Goal: Information Seeking & Learning: Find specific fact

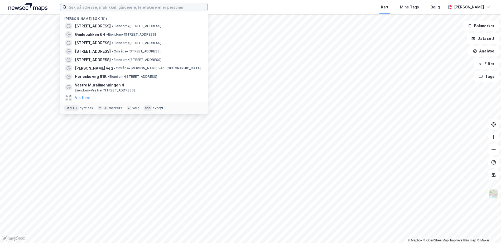
click at [106, 7] on input at bounding box center [137, 7] width 141 height 8
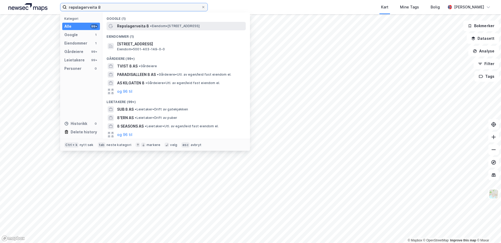
type input "repslagerveita 8"
click at [166, 23] on div "Repslagerveita 8 • Eiendom • [STREET_ADDRESS]" at bounding box center [181, 26] width 128 height 6
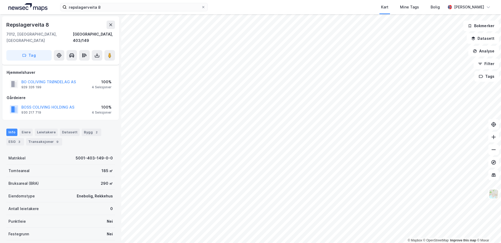
scroll to position [26, 0]
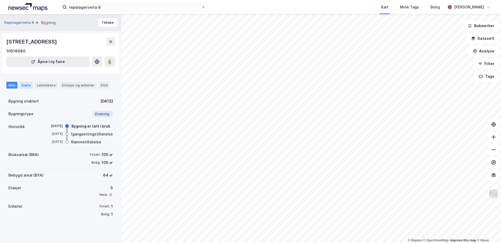
click at [23, 88] on div "Eiere" at bounding box center [26, 85] width 13 height 7
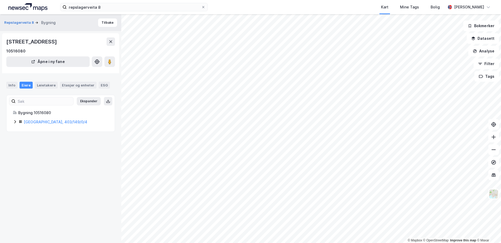
click at [13, 124] on icon at bounding box center [15, 122] width 4 height 4
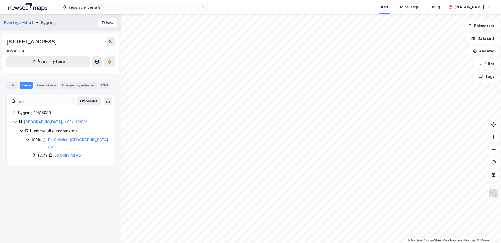
click at [35, 153] on icon at bounding box center [34, 155] width 4 height 4
click at [106, 102] on icon at bounding box center [108, 101] width 4 height 4
click at [44, 161] on div "100%" at bounding box center [49, 164] width 10 height 6
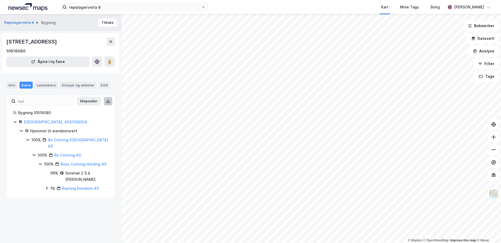
click at [46, 186] on icon at bounding box center [47, 188] width 4 height 4
drag, startPoint x: 53, startPoint y: 113, endPoint x: 17, endPoint y: 112, distance: 35.7
click at [17, 112] on div "Bygning 10516080" at bounding box center [61, 113] width 96 height 6
copy div "Bygning 10516080"
click at [6, 43] on div "Repslagerveita 8, 7012, TRØNDELAG 10516080 Åpne i ny fane" at bounding box center [60, 53] width 117 height 40
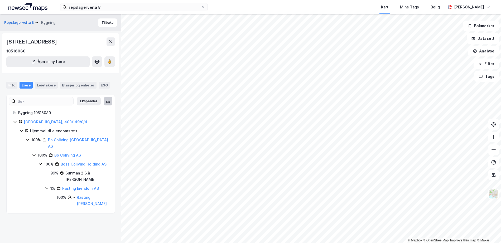
drag, startPoint x: 6, startPoint y: 43, endPoint x: 63, endPoint y: 41, distance: 56.8
click at [58, 41] on div "[STREET_ADDRESS]" at bounding box center [32, 41] width 52 height 8
copy div "Repslagerveita 8, 7012"
